Goal: Find specific page/section: Find specific page/section

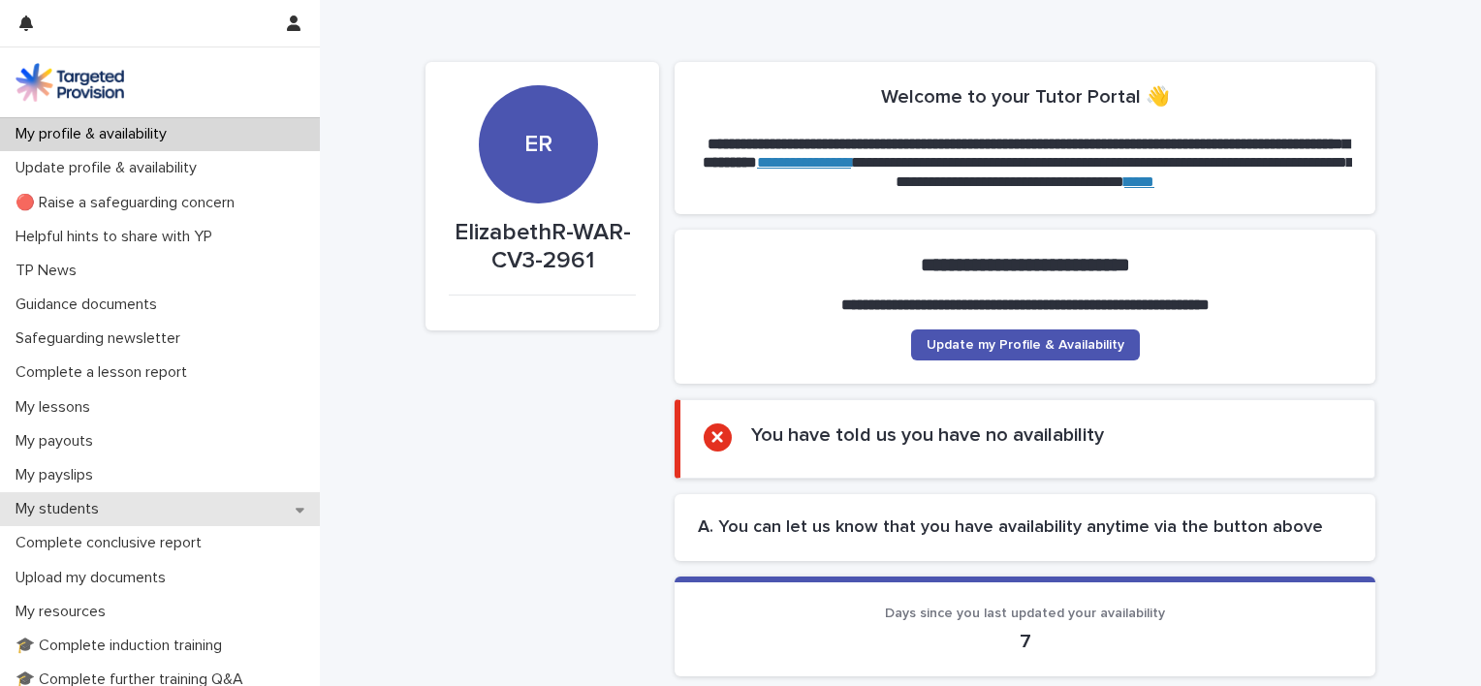
click at [79, 519] on p "My students" at bounding box center [61, 509] width 107 height 18
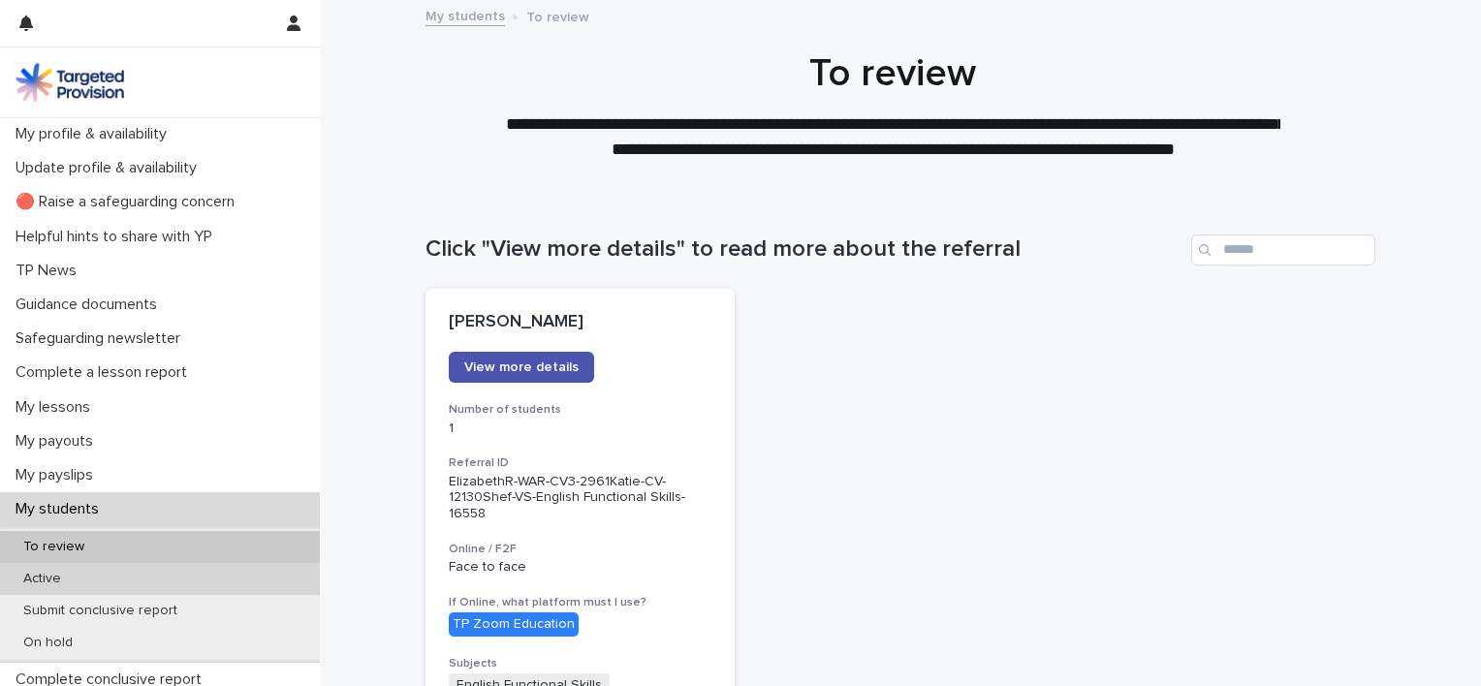
click at [59, 582] on p "Active" at bounding box center [42, 579] width 69 height 16
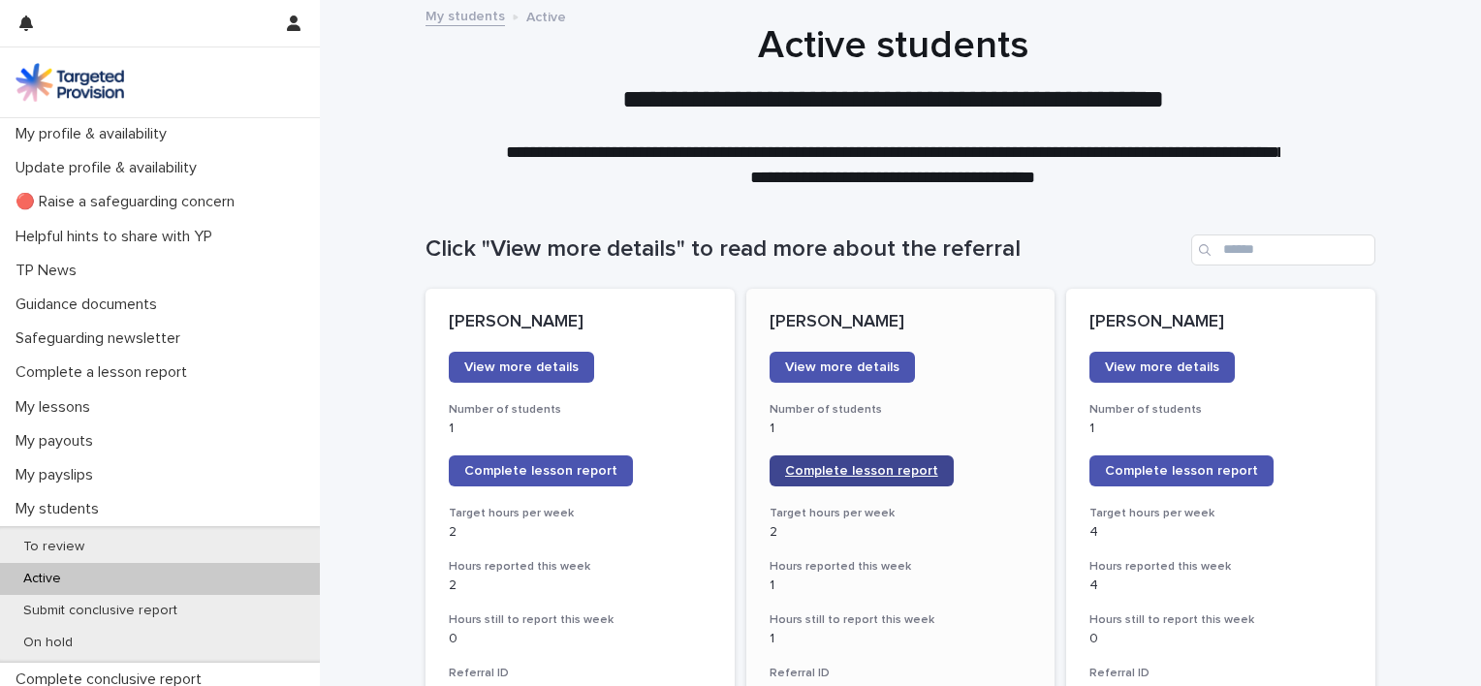
click at [880, 469] on span "Complete lesson report" at bounding box center [861, 471] width 153 height 14
click at [1343, 155] on div "**********" at bounding box center [892, 106] width 969 height 168
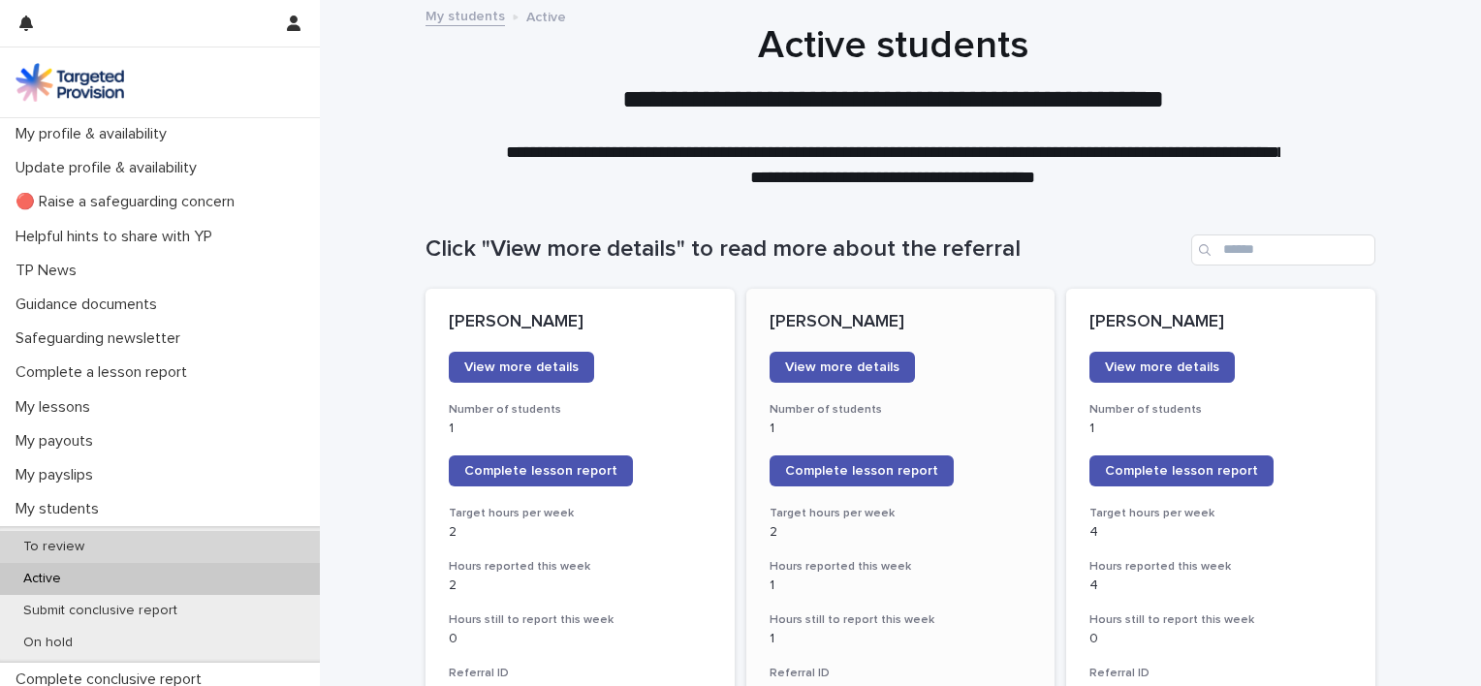
click at [109, 540] on div "To review" at bounding box center [160, 547] width 320 height 32
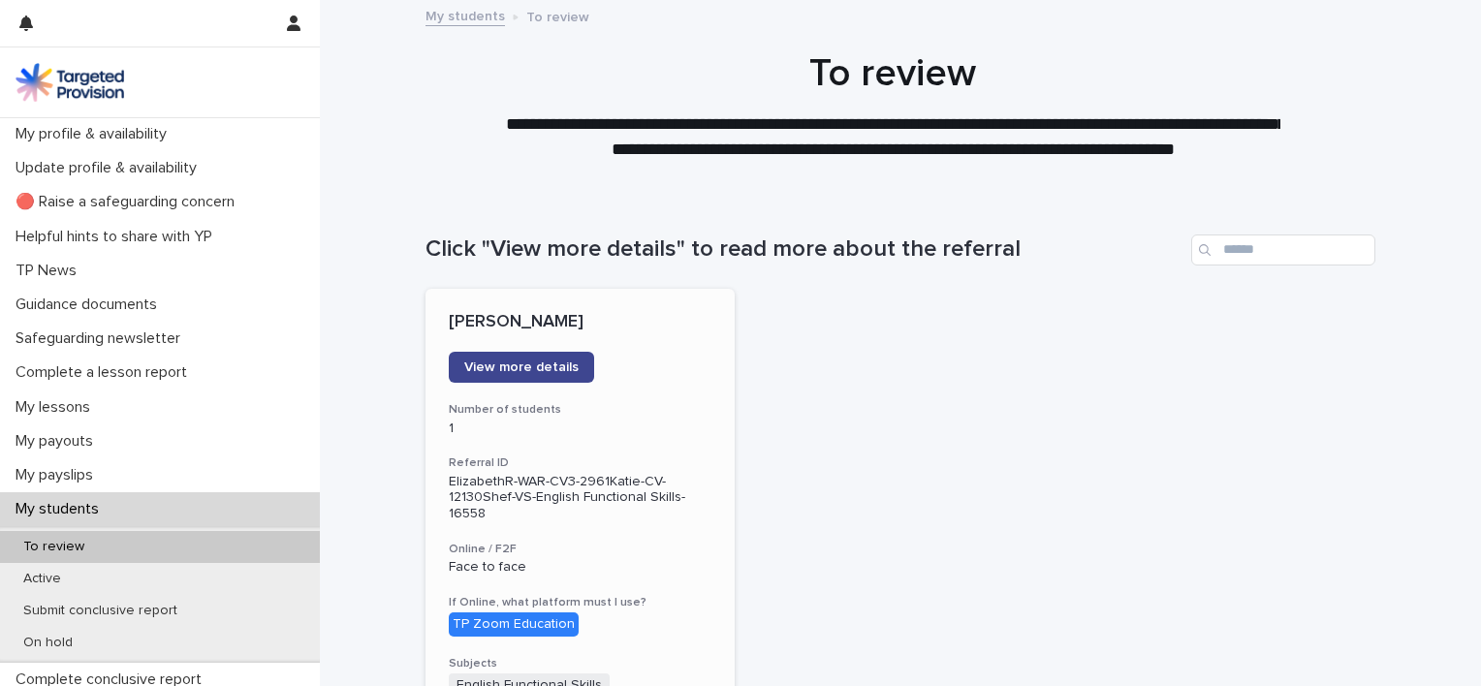
click at [548, 361] on span "View more details" at bounding box center [521, 368] width 114 height 14
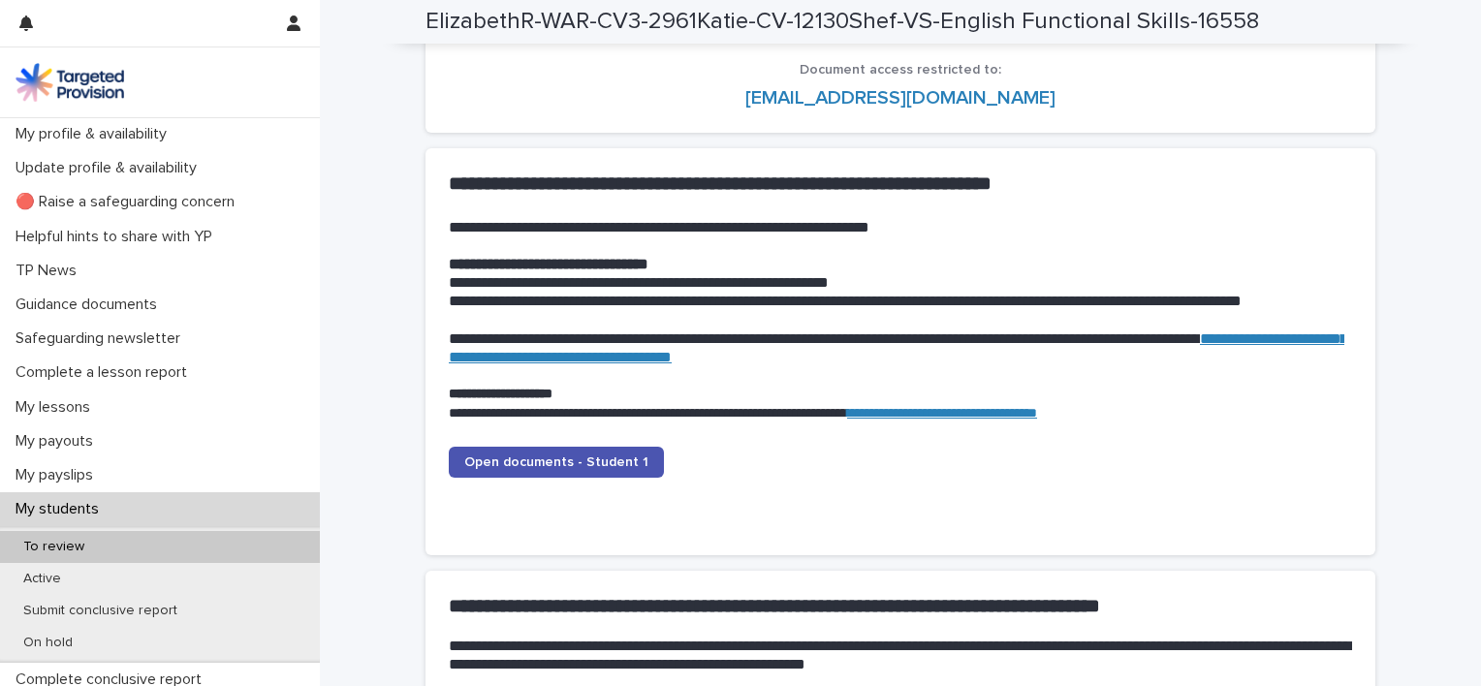
scroll to position [1813, 0]
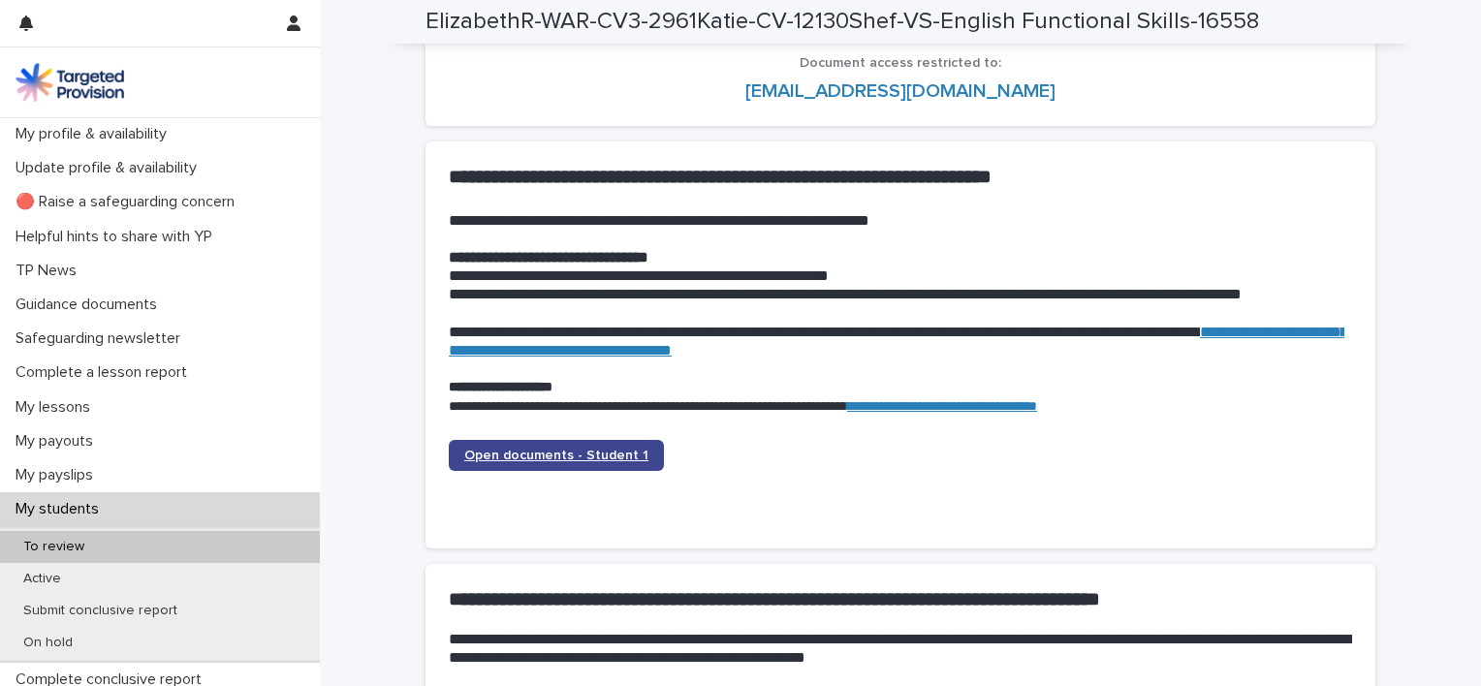
click at [609, 451] on span "Open documents - Student 1" at bounding box center [556, 456] width 184 height 14
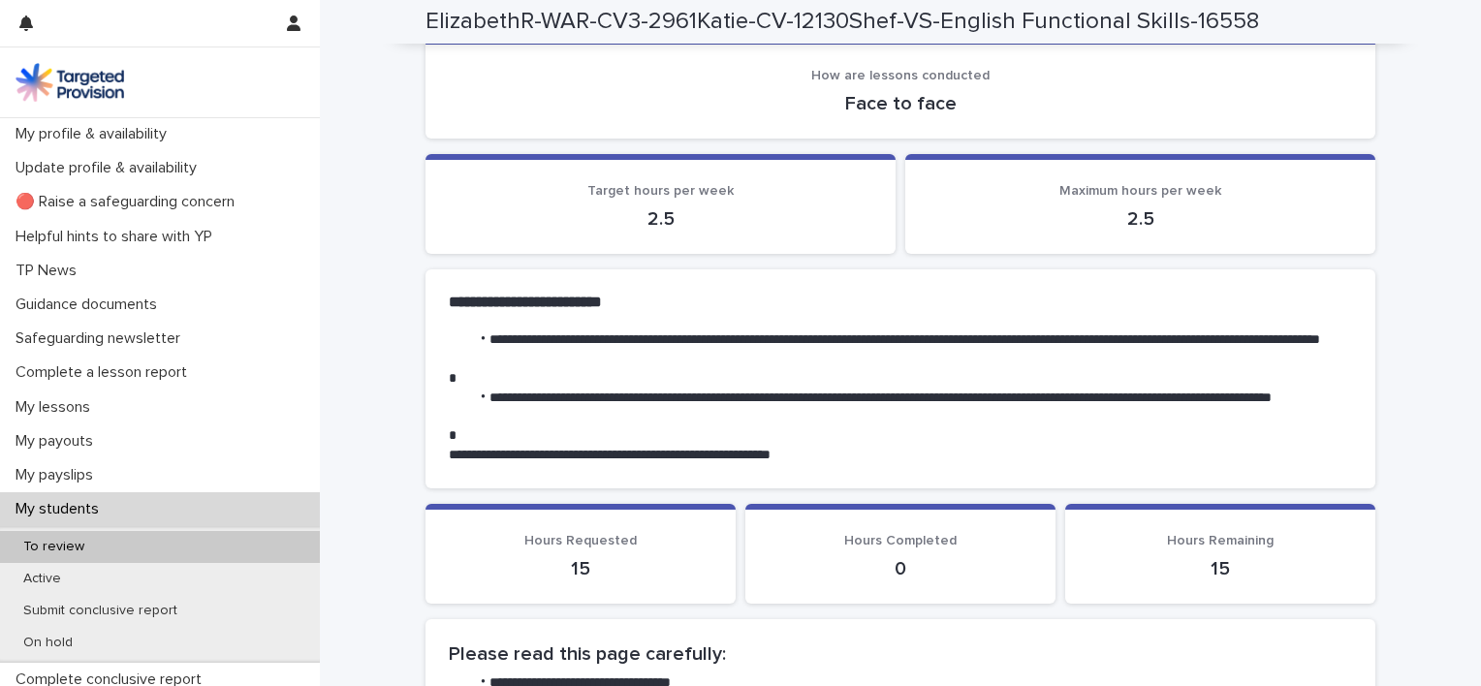
scroll to position [50, 0]
